Goal: Use online tool/utility: Use online tool/utility

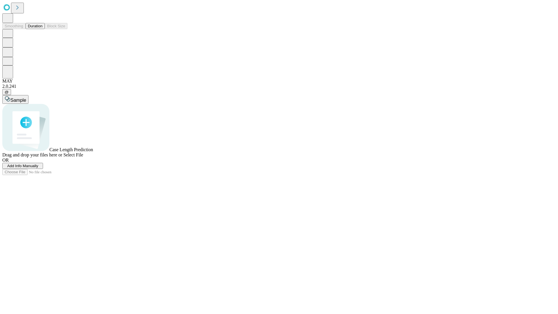
click at [42, 29] on button "Duration" at bounding box center [35, 26] width 19 height 6
click at [38, 168] on span "Add Info Manually" at bounding box center [22, 166] width 31 height 4
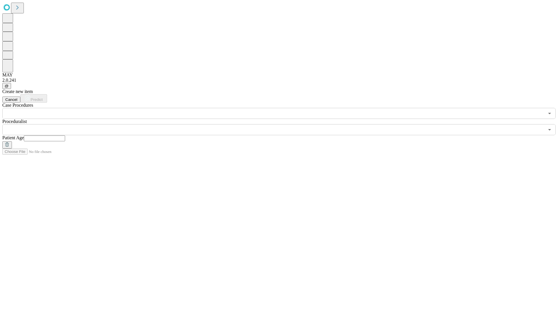
click at [65, 136] on input "text" at bounding box center [44, 139] width 41 height 6
type input "**"
click at [283, 124] on input "text" at bounding box center [273, 129] width 542 height 11
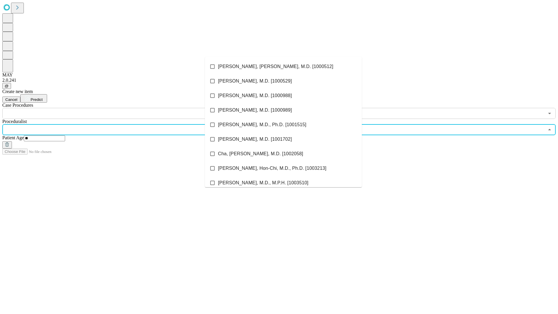
click at [284, 67] on li "[PERSON_NAME], [PERSON_NAME], M.D. [1000512]" at bounding box center [283, 66] width 157 height 15
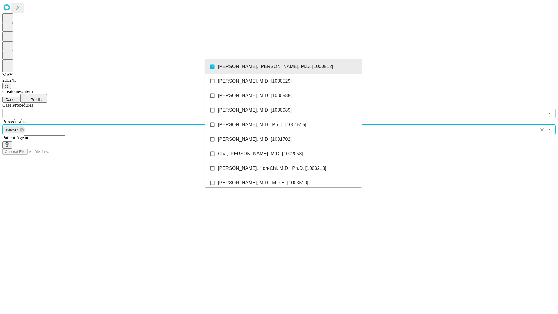
click at [122, 108] on input "text" at bounding box center [273, 113] width 542 height 11
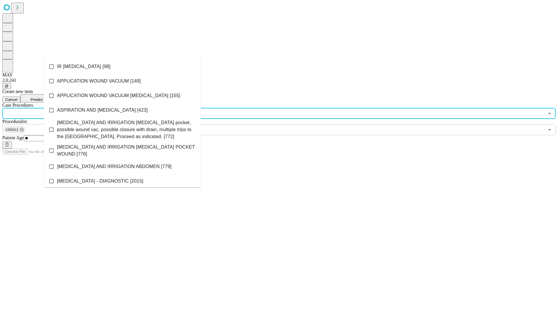
click at [122, 67] on li "IR [MEDICAL_DATA] [98]" at bounding box center [122, 66] width 157 height 15
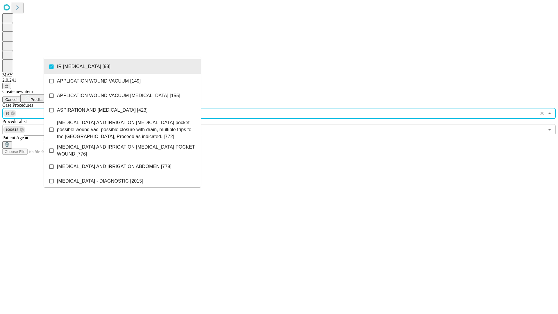
click at [42, 97] on span "Predict" at bounding box center [37, 99] width 12 height 4
